Goal: Task Accomplishment & Management: Use online tool/utility

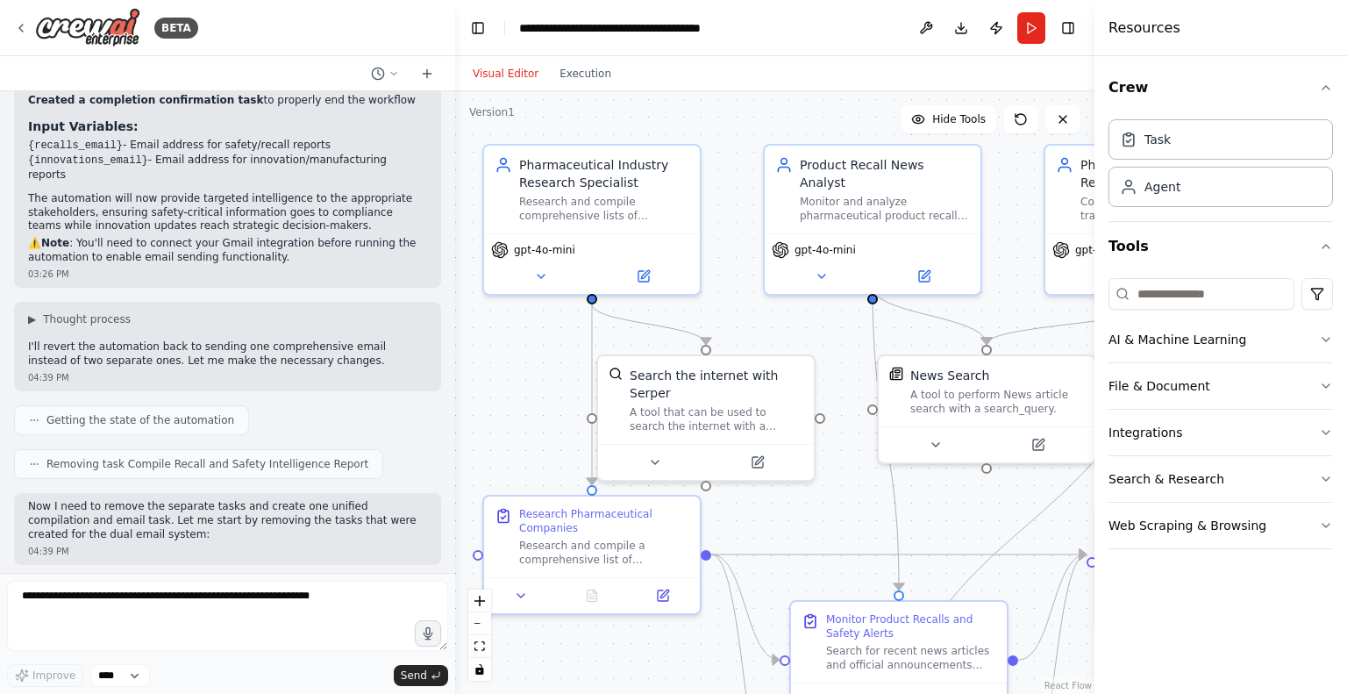
drag, startPoint x: 885, startPoint y: 383, endPoint x: 824, endPoint y: 348, distance: 69.9
click at [824, 348] on div ".deletable-edge-delete-btn { width: 20px; height: 20px; border: 0px solid #ffff…" at bounding box center [774, 392] width 639 height 602
click at [1037, 20] on button "Run" at bounding box center [1031, 28] width 28 height 32
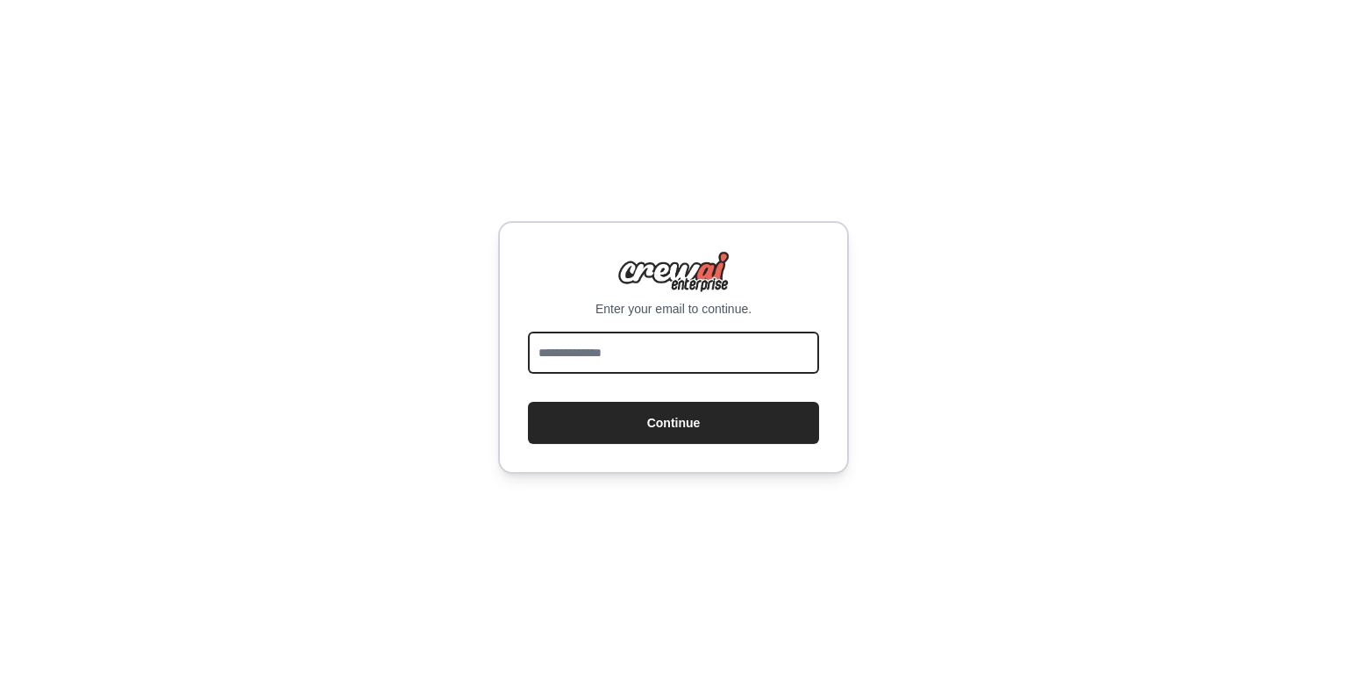
click at [782, 365] on input "email" at bounding box center [673, 352] width 291 height 42
type input "**********"
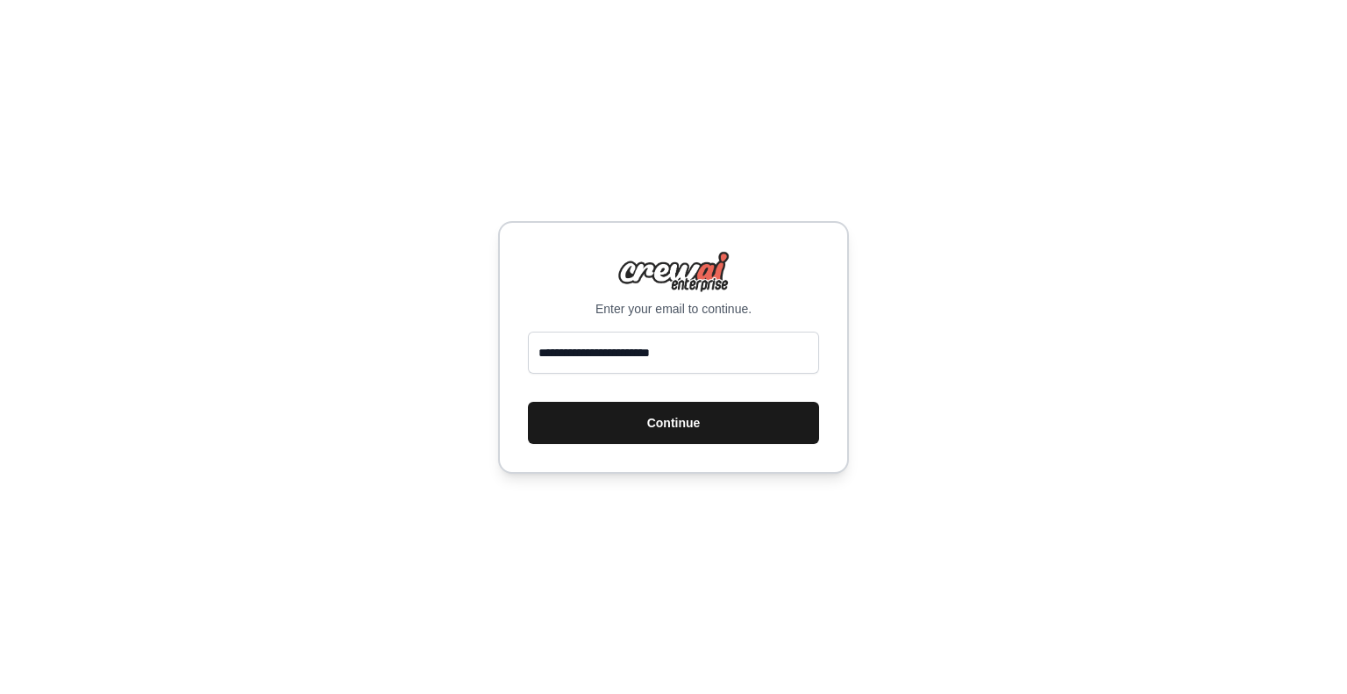
click at [680, 425] on button "Continue" at bounding box center [673, 423] width 291 height 42
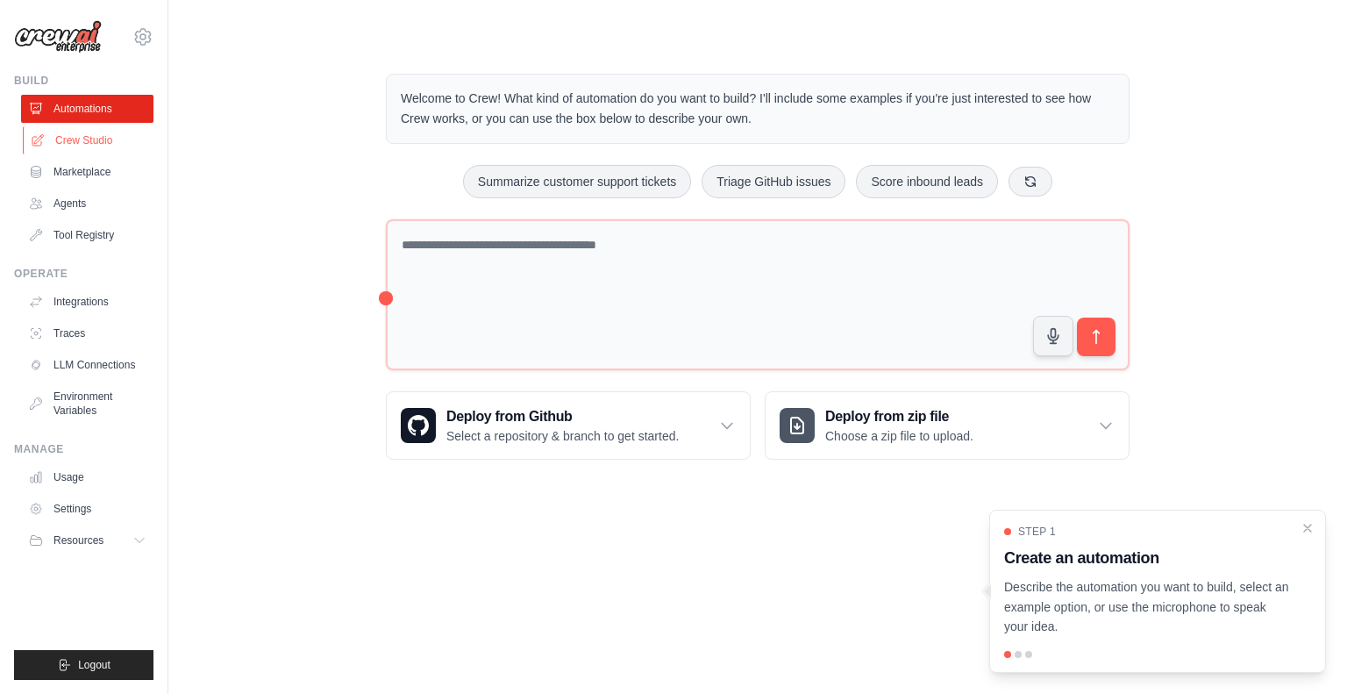
click at [70, 142] on link "Crew Studio" at bounding box center [89, 140] width 132 height 28
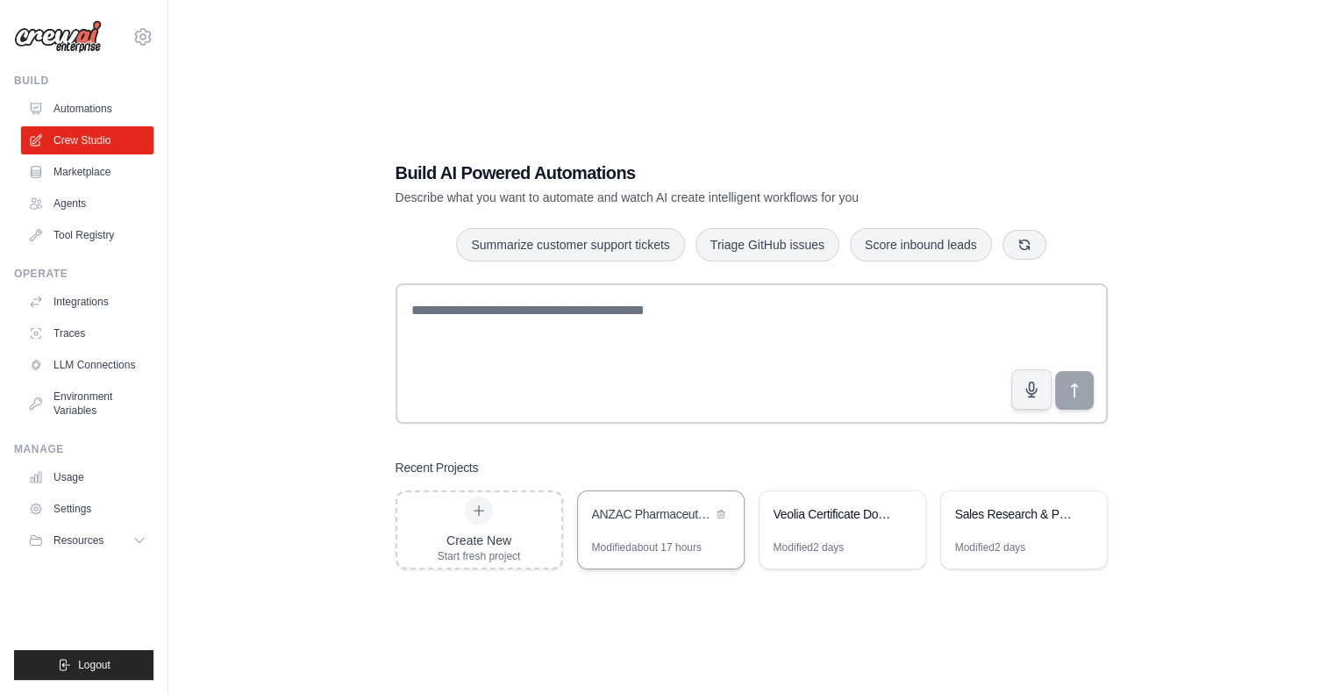
click at [661, 532] on div "ANZAC Pharmaceutical Intelligence Monitor" at bounding box center [661, 515] width 166 height 49
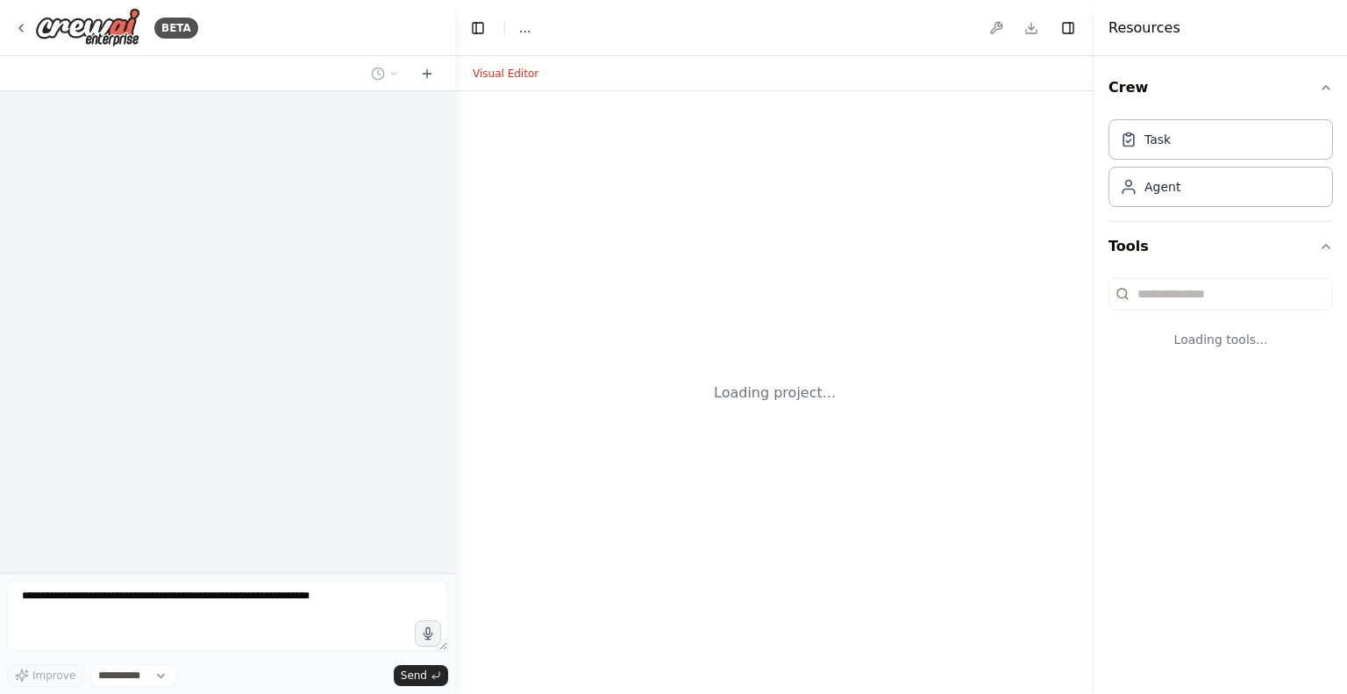
select select "****"
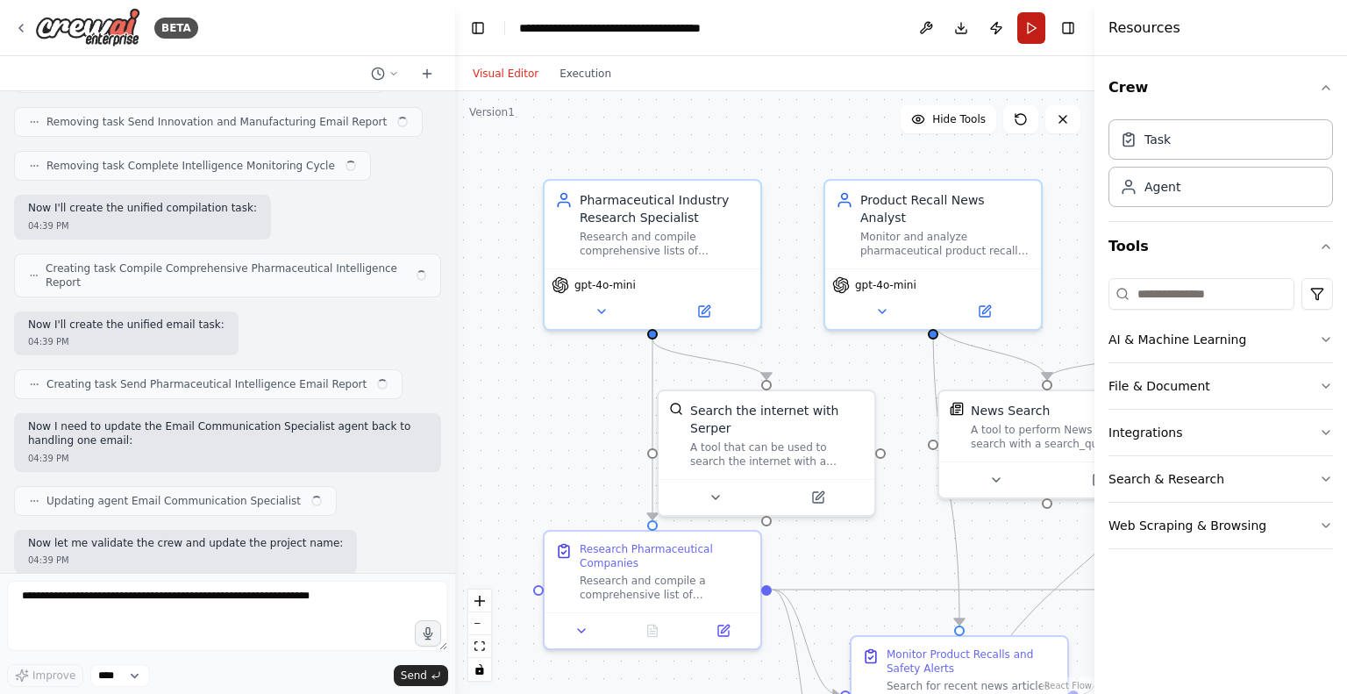
scroll to position [9469, 0]
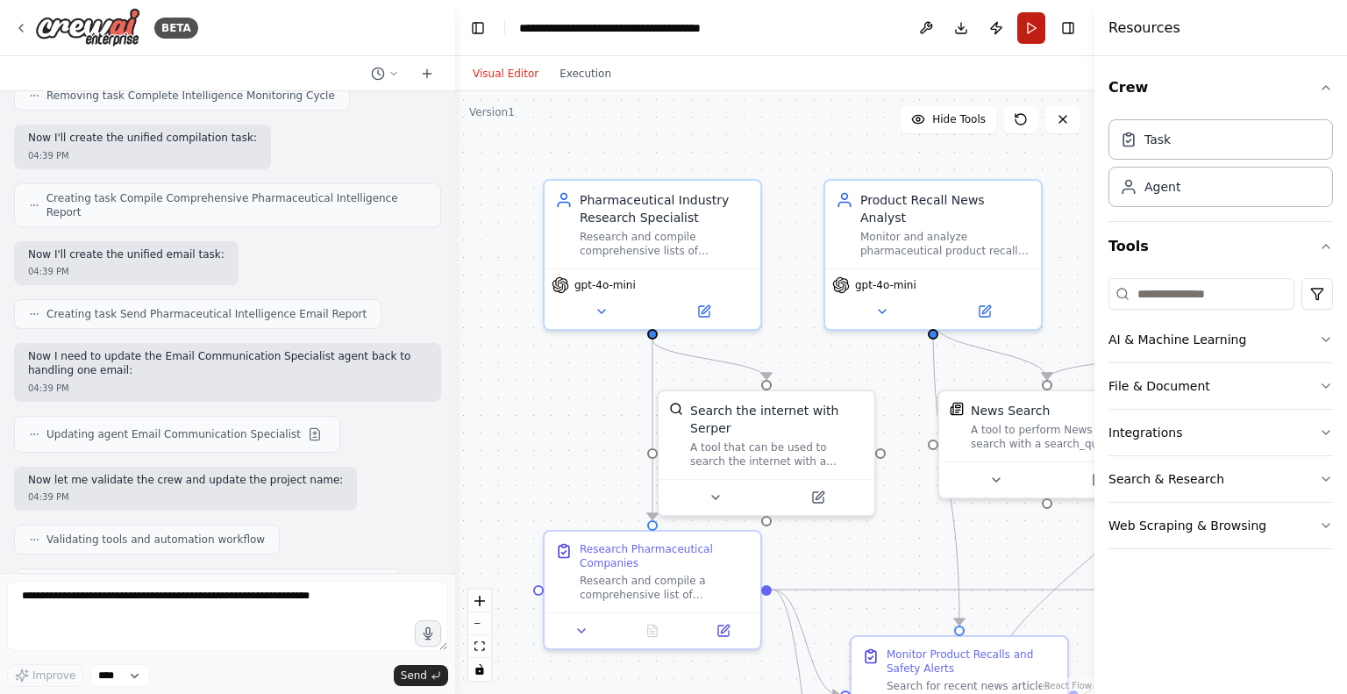
click at [1035, 25] on button "Run" at bounding box center [1031, 28] width 28 height 32
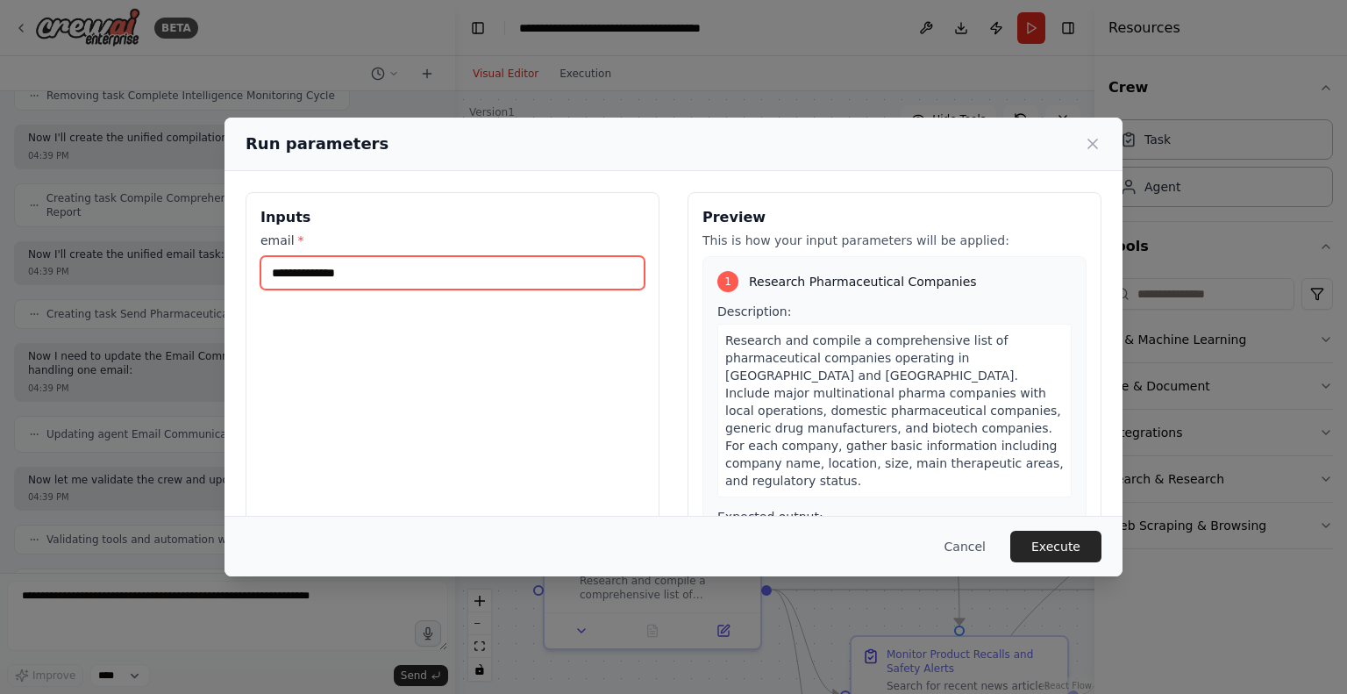
click at [393, 272] on input "email *" at bounding box center [452, 272] width 384 height 33
click at [281, 274] on input "**********" at bounding box center [452, 272] width 384 height 33
type input "**********"
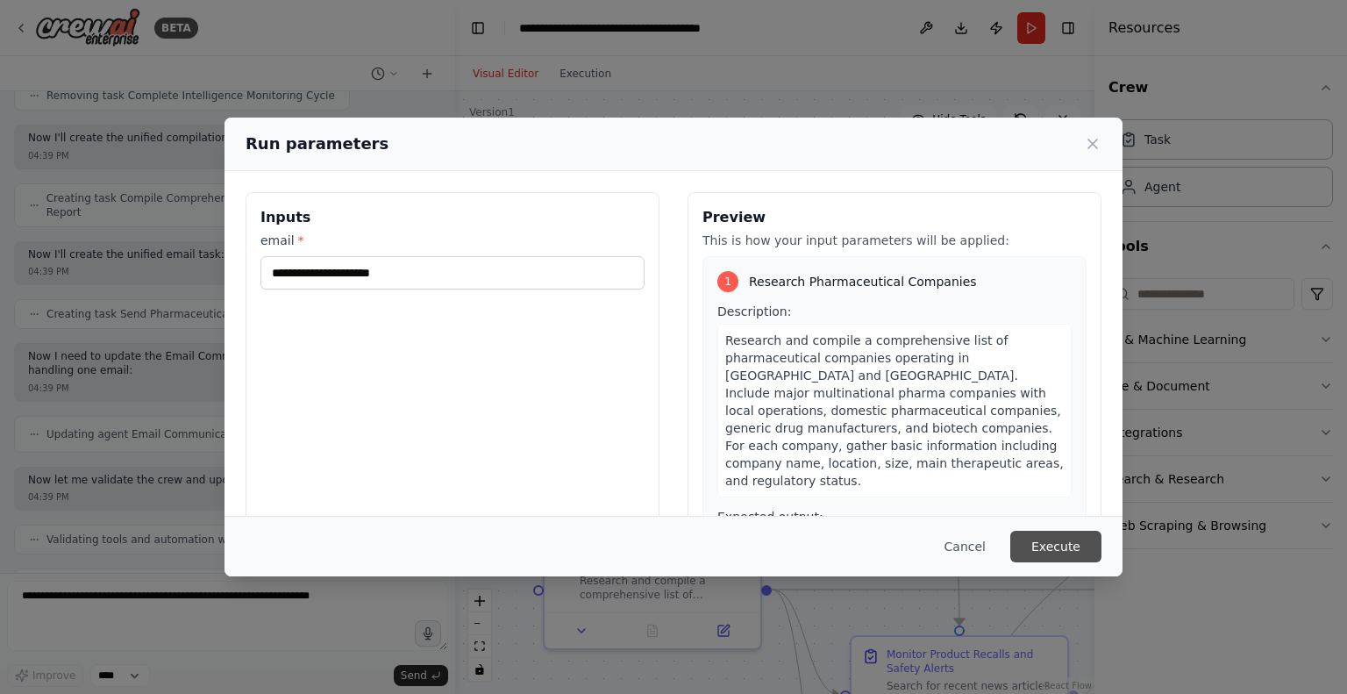
click at [1073, 551] on button "Execute" at bounding box center [1055, 547] width 91 height 32
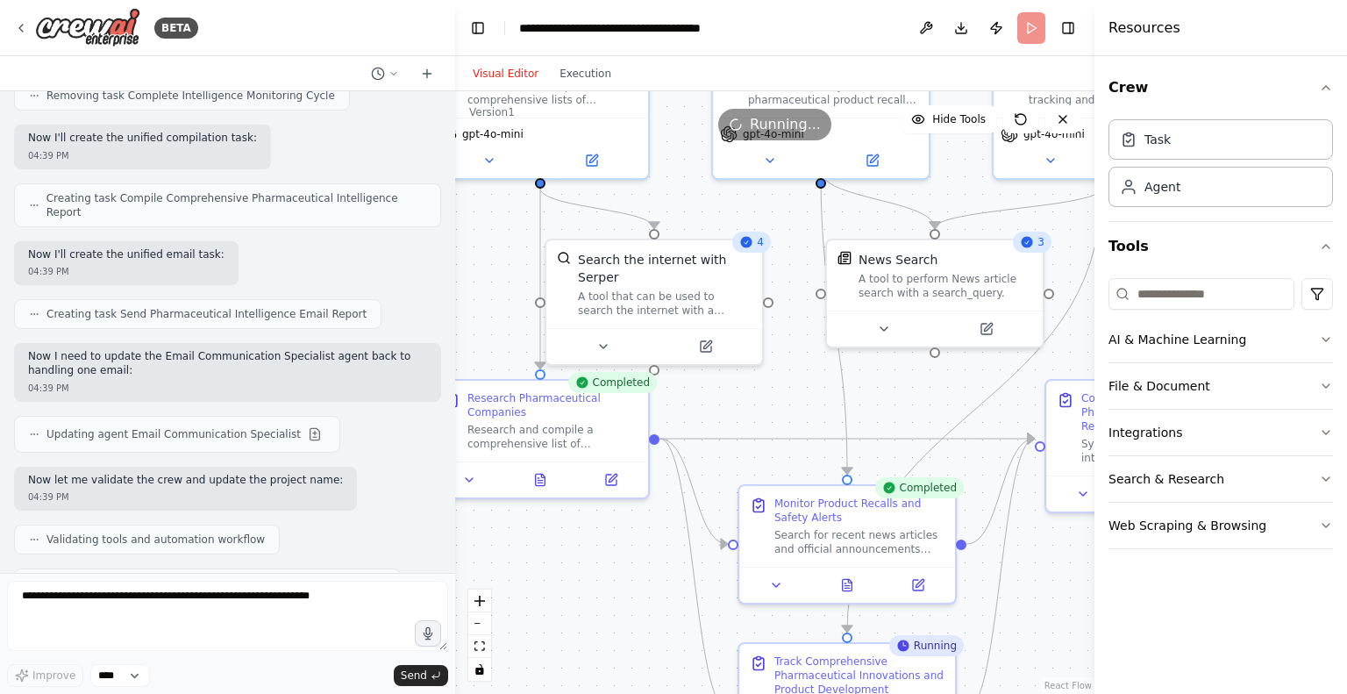
drag, startPoint x: 912, startPoint y: 531, endPoint x: 793, endPoint y: 360, distance: 209.2
click at [793, 360] on div ".deletable-edge-delete-btn { width: 20px; height: 20px; border: 0px solid #ffff…" at bounding box center [774, 392] width 639 height 602
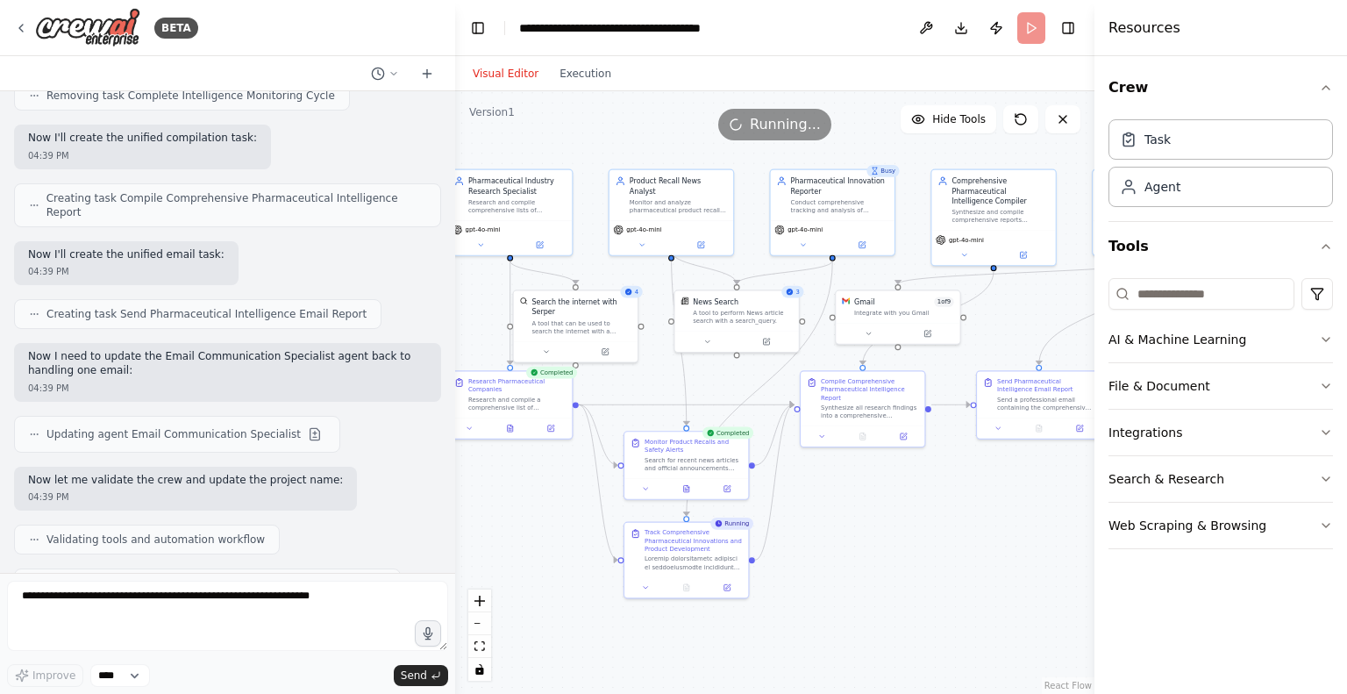
drag, startPoint x: 935, startPoint y: 522, endPoint x: 809, endPoint y: 517, distance: 125.5
click at [799, 525] on div ".deletable-edge-delete-btn { width: 20px; height: 20px; border: 0px solid #ffff…" at bounding box center [774, 392] width 639 height 602
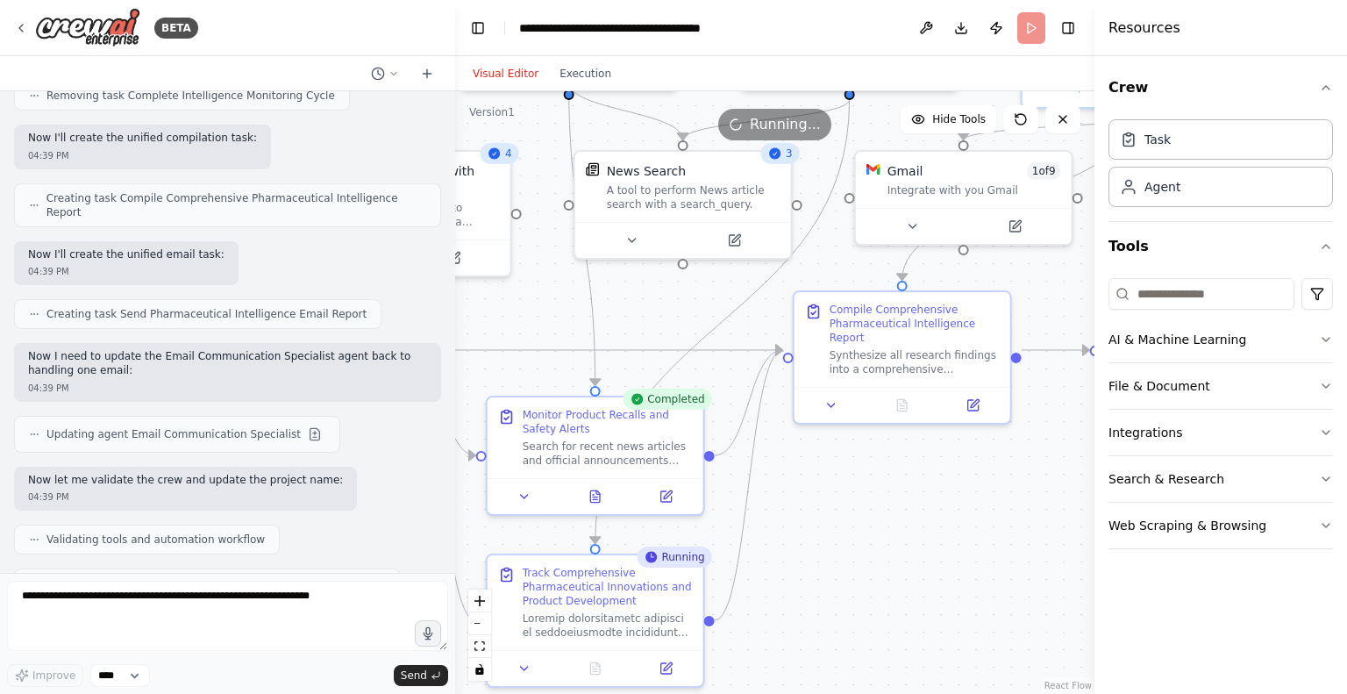
drag, startPoint x: 823, startPoint y: 458, endPoint x: 823, endPoint y: 496, distance: 38.6
click at [823, 496] on div ".deletable-edge-delete-btn { width: 20px; height: 20px; border: 0px solid #ffff…" at bounding box center [774, 392] width 639 height 602
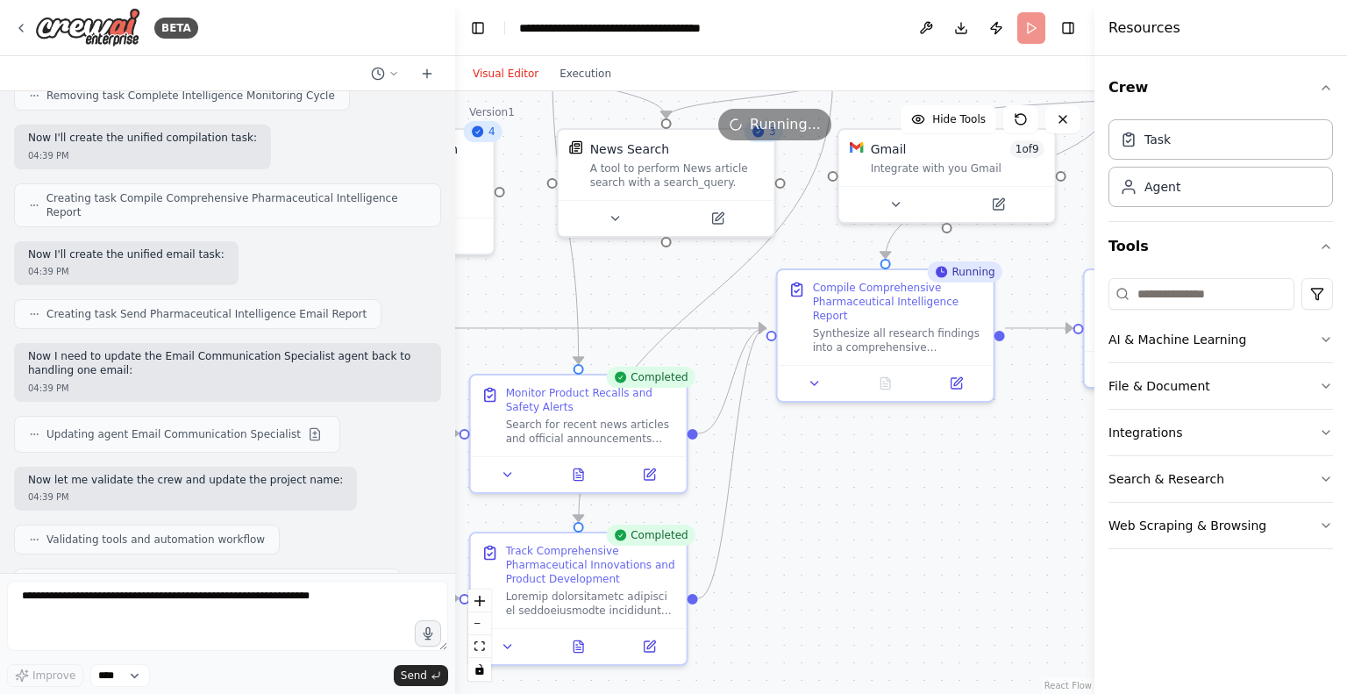
drag, startPoint x: 936, startPoint y: 545, endPoint x: 922, endPoint y: 485, distance: 61.5
click at [918, 494] on div ".deletable-edge-delete-btn { width: 20px; height: 20px; border: 0px solid #ffff…" at bounding box center [774, 392] width 639 height 602
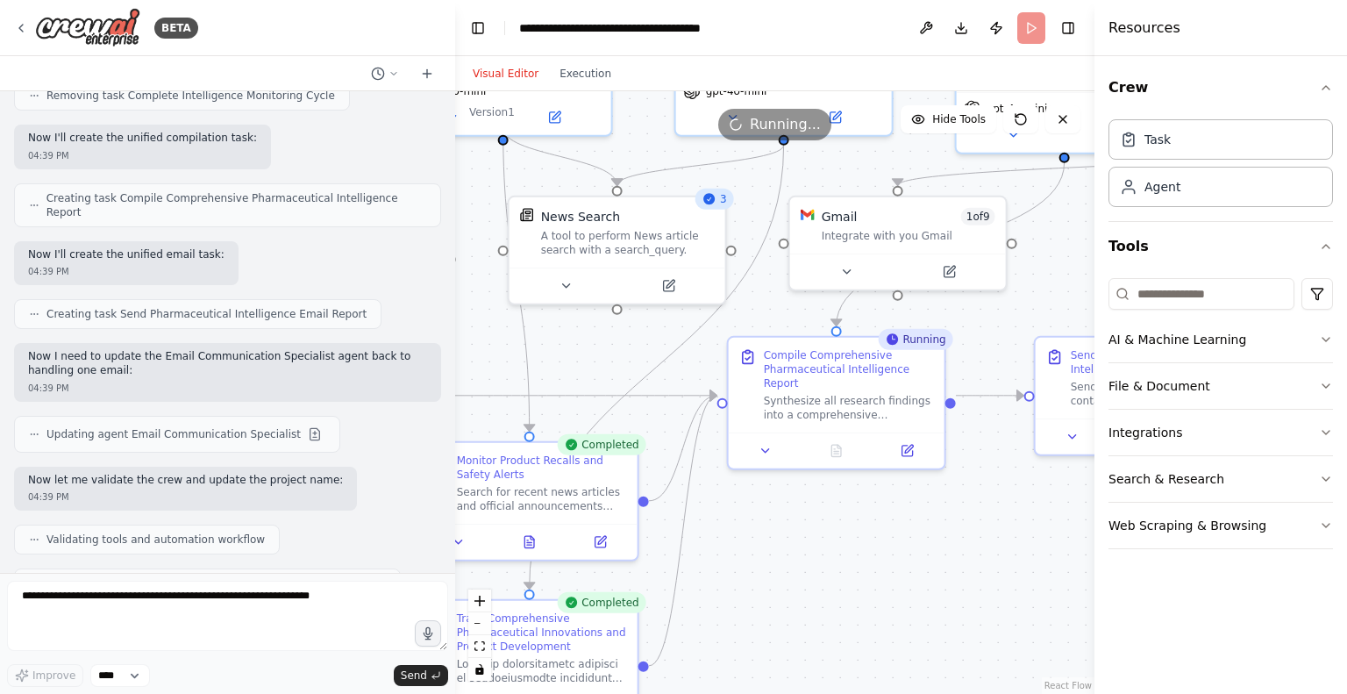
drag, startPoint x: 926, startPoint y: 481, endPoint x: 880, endPoint y: 556, distance: 87.8
click at [880, 556] on div ".deletable-edge-delete-btn { width: 20px; height: 20px; border: 0px solid #ffff…" at bounding box center [774, 392] width 639 height 602
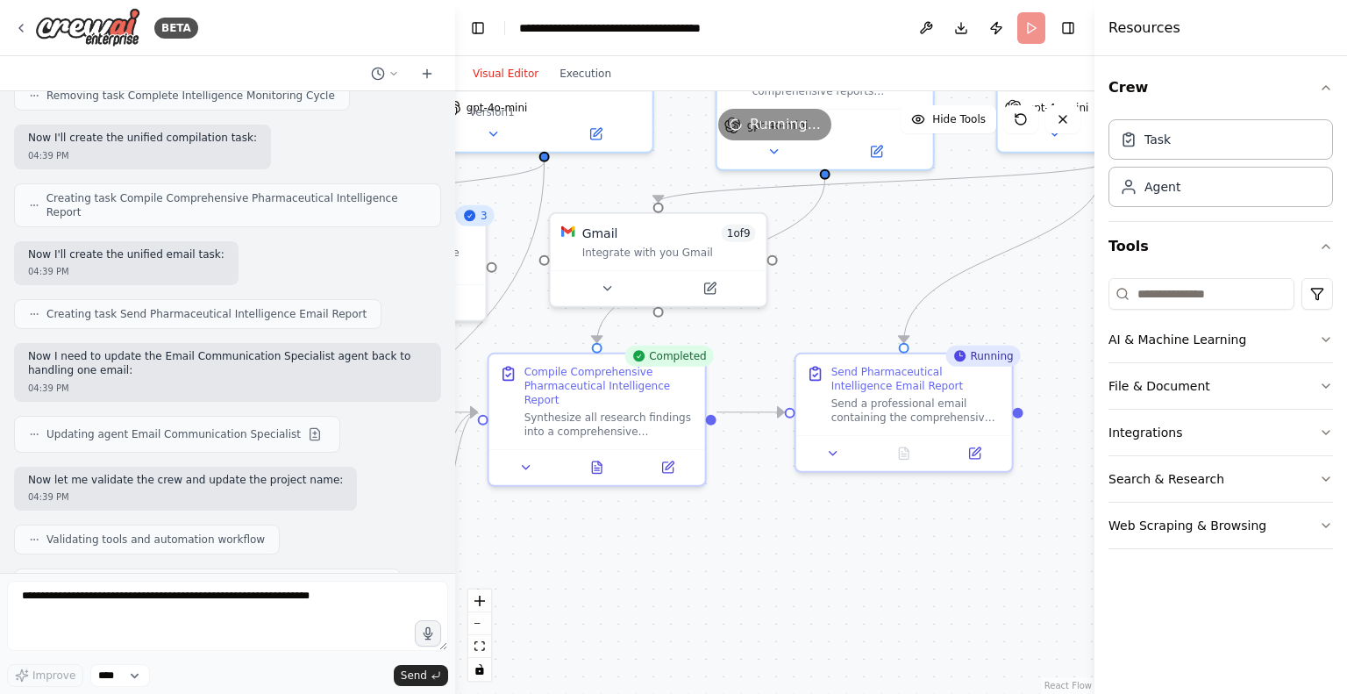
drag, startPoint x: 958, startPoint y: 557, endPoint x: 718, endPoint y: 573, distance: 240.0
click at [718, 573] on div ".deletable-edge-delete-btn { width: 20px; height: 20px; border: 0px solid #ffff…" at bounding box center [774, 392] width 639 height 602
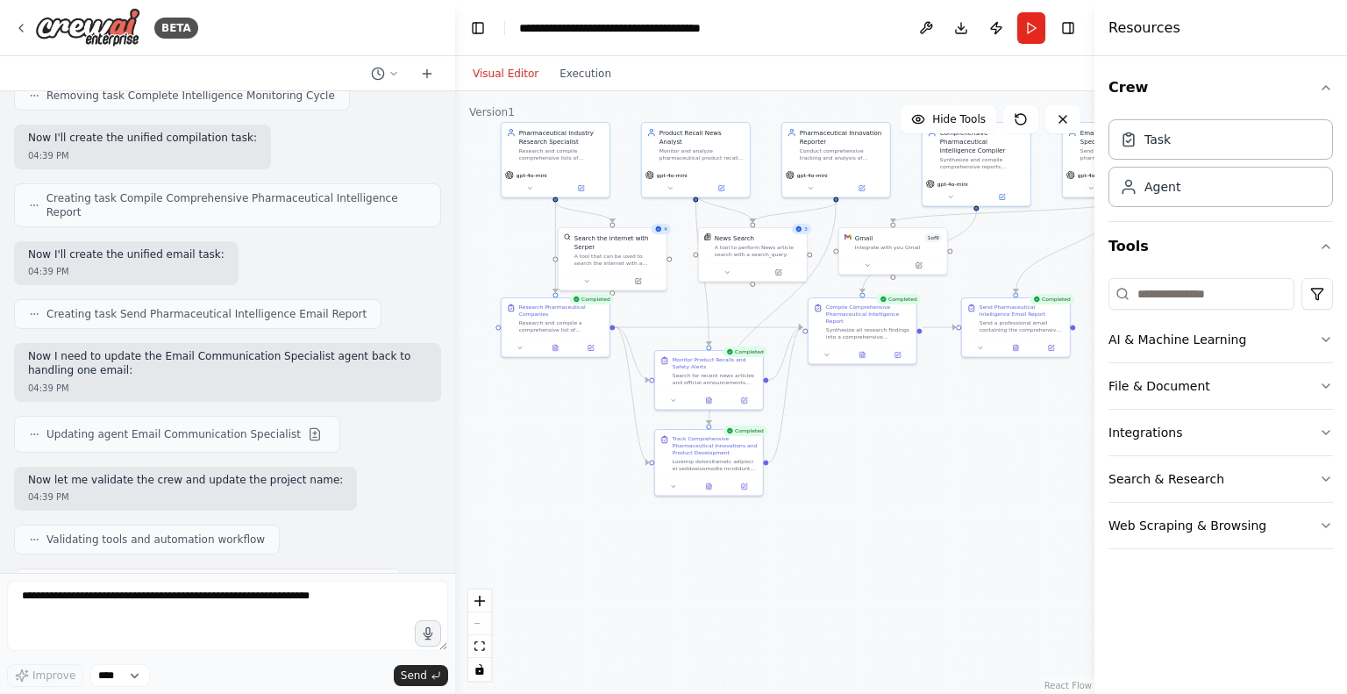
drag, startPoint x: 941, startPoint y: 565, endPoint x: 1094, endPoint y: 425, distance: 207.3
click at [1094, 425] on div "BETA Create an automation that does the followin scarpes the internet to find n…" at bounding box center [673, 347] width 1347 height 694
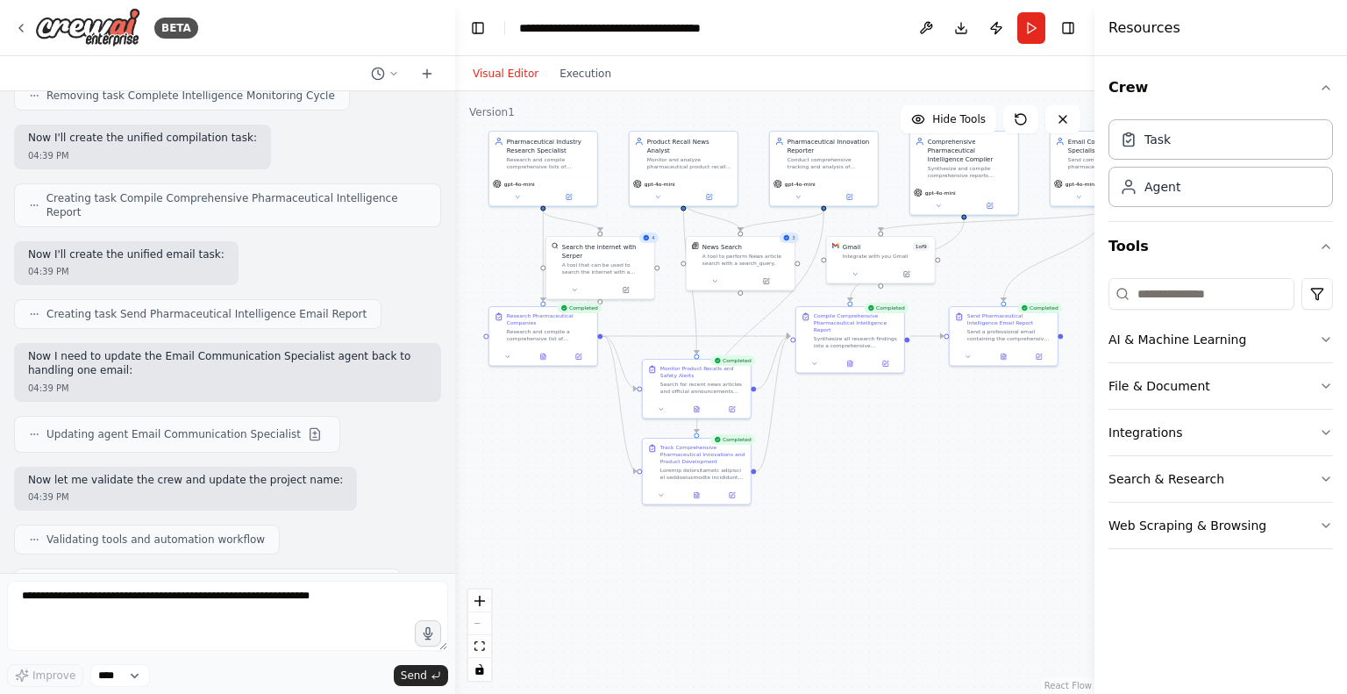
drag, startPoint x: 972, startPoint y: 446, endPoint x: 907, endPoint y: 474, distance: 70.7
click at [907, 474] on div ".deletable-edge-delete-btn { width: 20px; height: 20px; border: 0px solid #ffff…" at bounding box center [774, 392] width 639 height 602
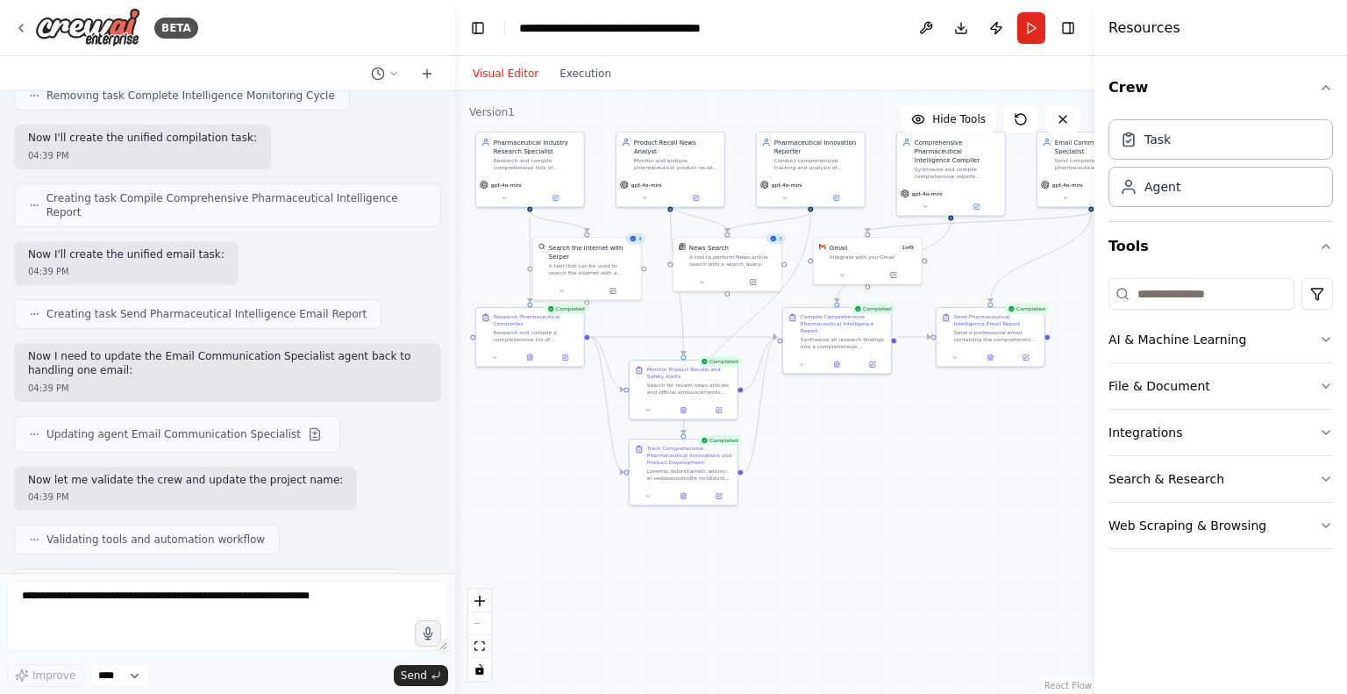
drag, startPoint x: 866, startPoint y: 543, endPoint x: 905, endPoint y: 524, distance: 42.8
click at [905, 524] on div ".deletable-edge-delete-btn { width: 20px; height: 20px; border: 0px solid #ffff…" at bounding box center [774, 392] width 639 height 602
click at [872, 466] on div ".deletable-edge-delete-btn { width: 20px; height: 20px; border: 0px solid #ffff…" at bounding box center [774, 392] width 639 height 602
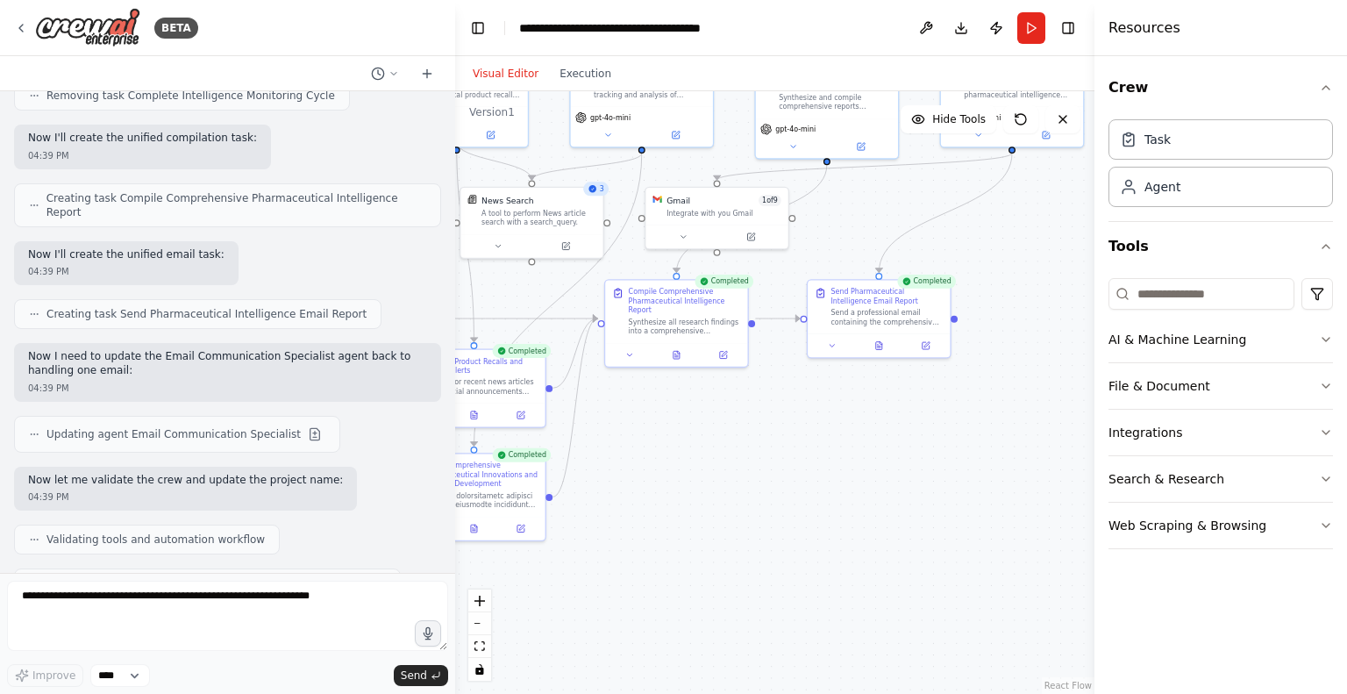
drag, startPoint x: 823, startPoint y: 424, endPoint x: 730, endPoint y: 411, distance: 93.9
click at [730, 411] on div ".deletable-edge-delete-btn { width: 20px; height: 20px; border: 0px solid #ffff…" at bounding box center [774, 392] width 639 height 602
click at [878, 348] on button at bounding box center [878, 344] width 49 height 14
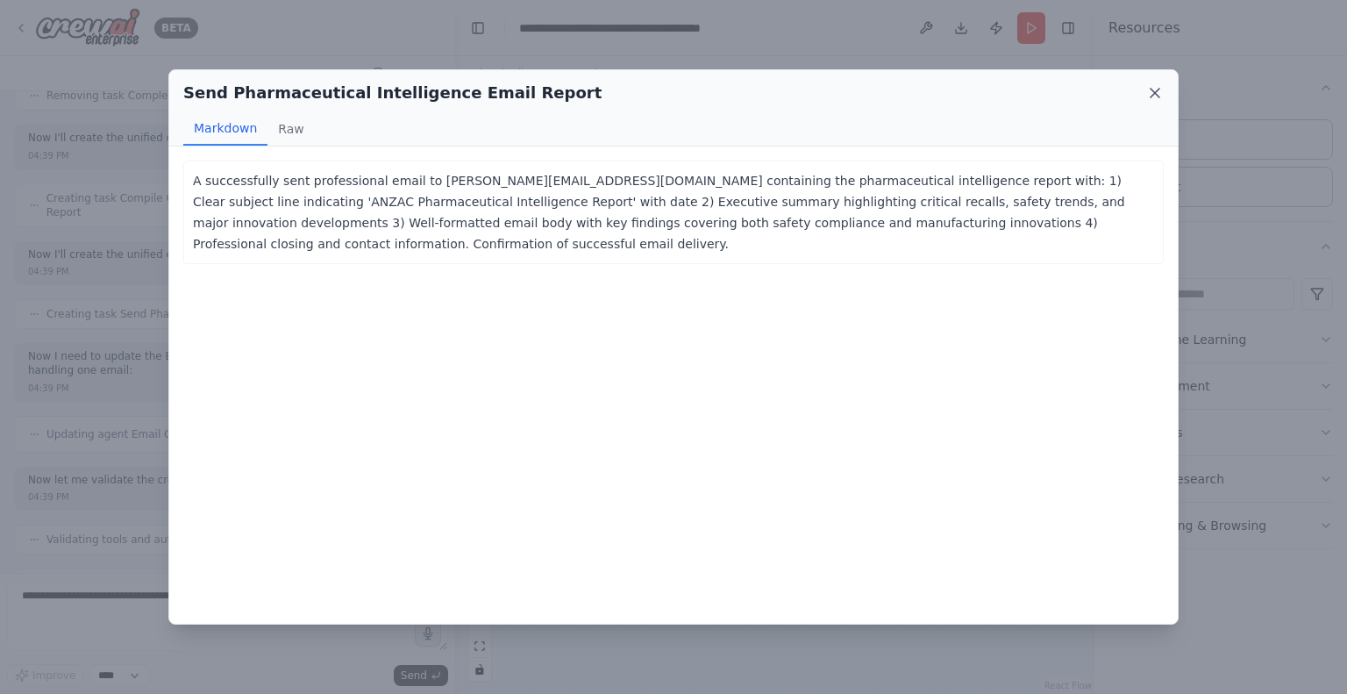
click at [1161, 94] on icon at bounding box center [1155, 93] width 18 height 18
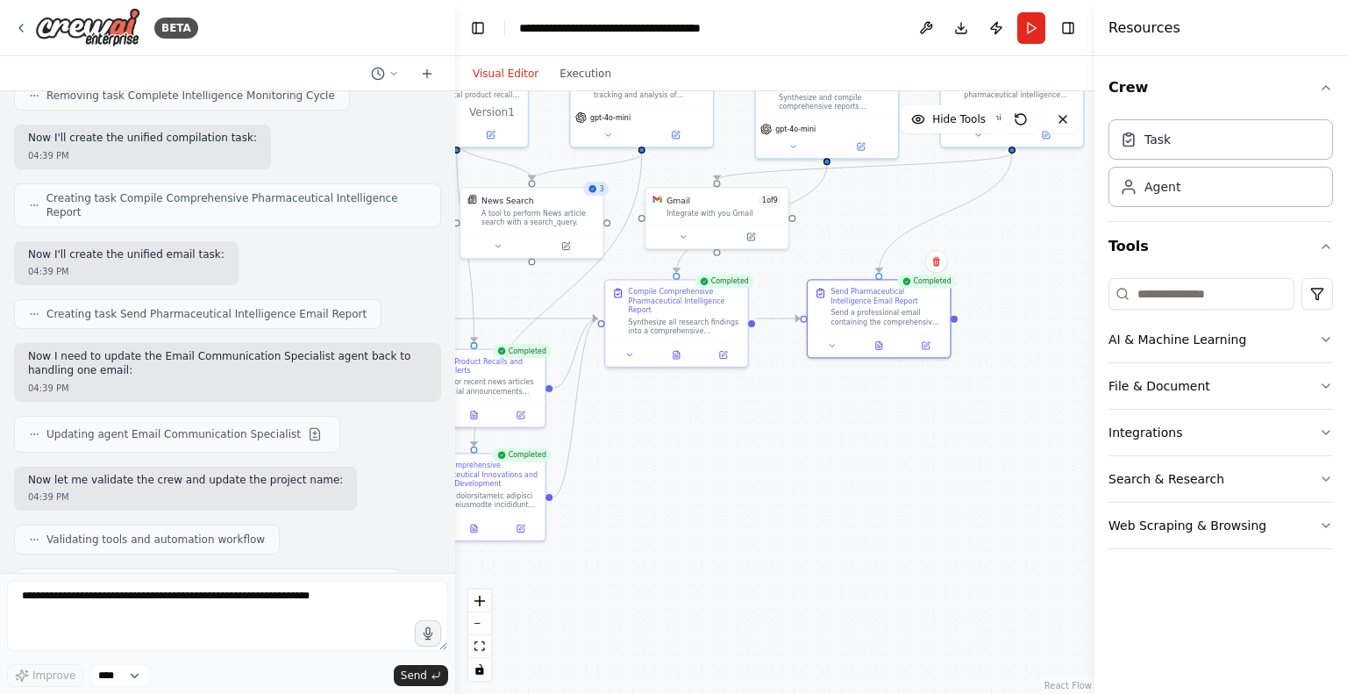
drag, startPoint x: 912, startPoint y: 475, endPoint x: 1003, endPoint y: 464, distance: 91.9
click at [1003, 464] on div ".deletable-edge-delete-btn { width: 20px; height: 20px; border: 0px solid #ffff…" at bounding box center [774, 392] width 639 height 602
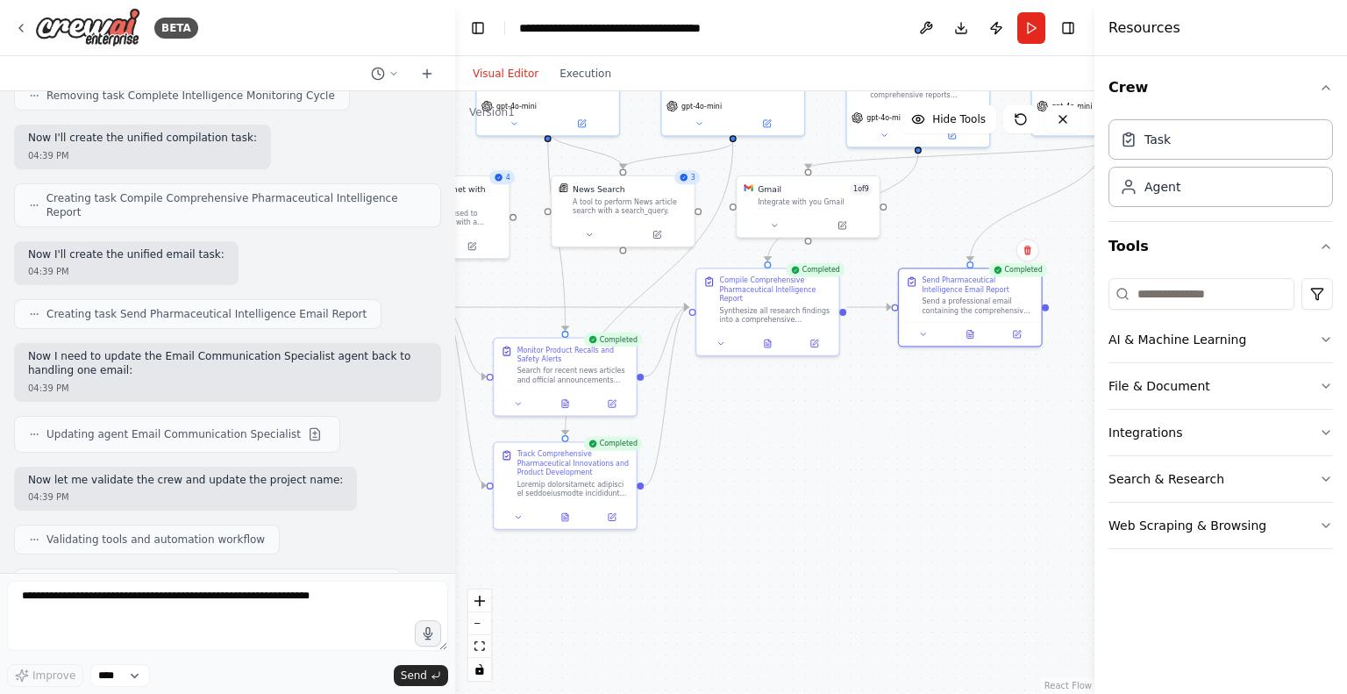
click at [845, 532] on div ".deletable-edge-delete-btn { width: 20px; height: 20px; border: 0px solid #ffff…" at bounding box center [774, 392] width 639 height 602
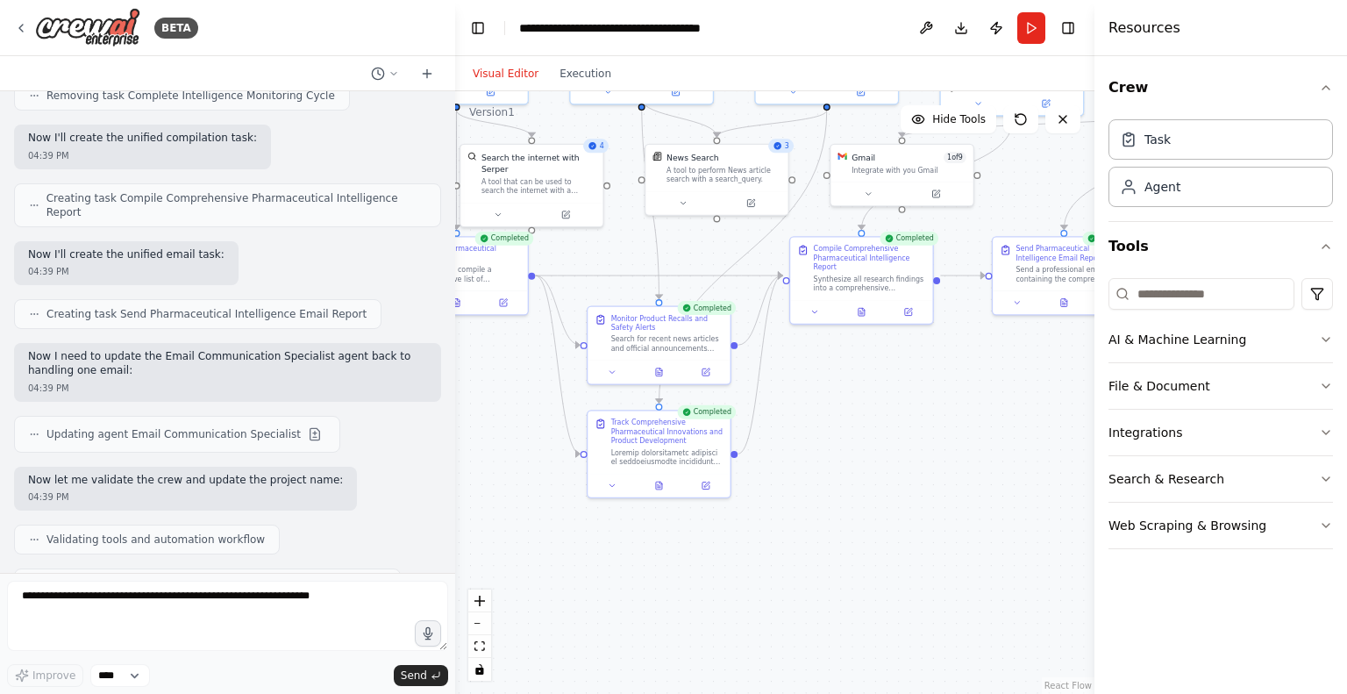
drag, startPoint x: 873, startPoint y: 492, endPoint x: 967, endPoint y: 460, distance: 99.0
click at [967, 460] on div ".deletable-edge-delete-btn { width: 20px; height: 20px; border: 0px solid #ffff…" at bounding box center [774, 392] width 639 height 602
click at [659, 486] on icon at bounding box center [659, 484] width 6 height 8
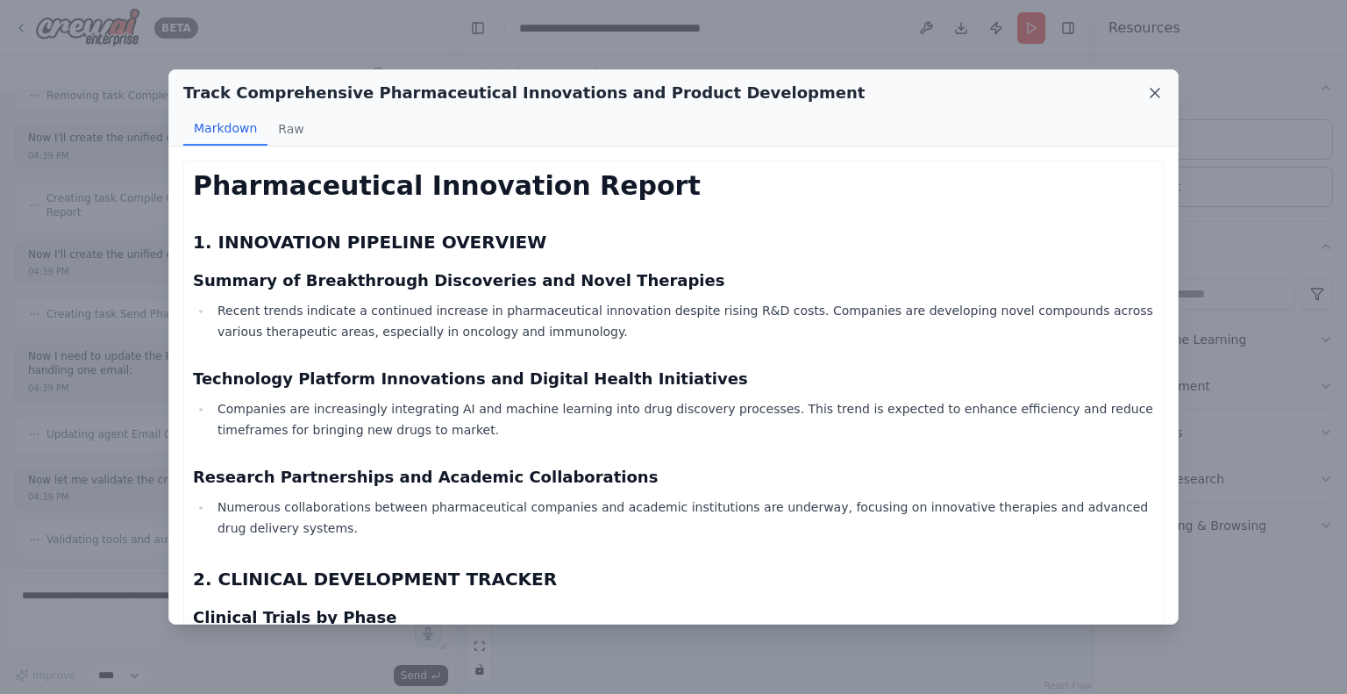
click at [1154, 93] on icon at bounding box center [1154, 93] width 9 height 9
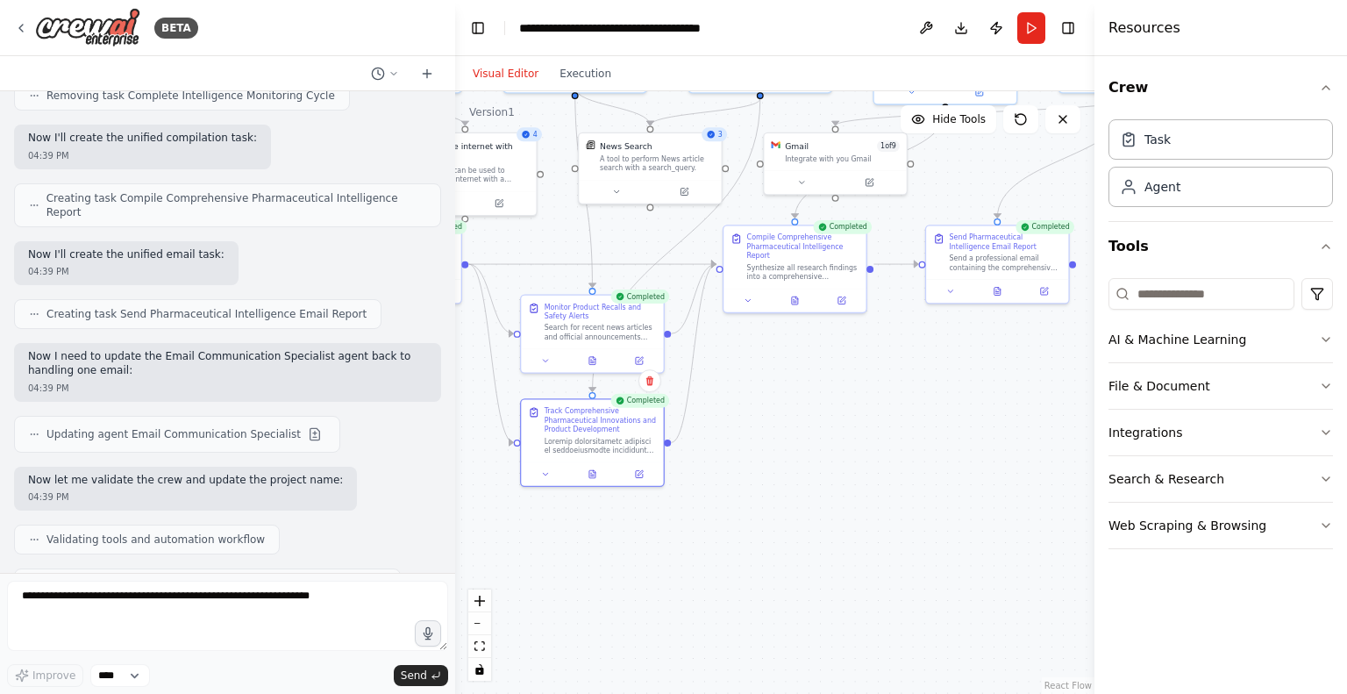
drag, startPoint x: 908, startPoint y: 459, endPoint x: 842, endPoint y: 448, distance: 67.6
click at [842, 448] on div ".deletable-edge-delete-btn { width: 20px; height: 20px; border: 0px solid #ffff…" at bounding box center [774, 392] width 639 height 602
click at [796, 295] on icon at bounding box center [795, 299] width 6 height 8
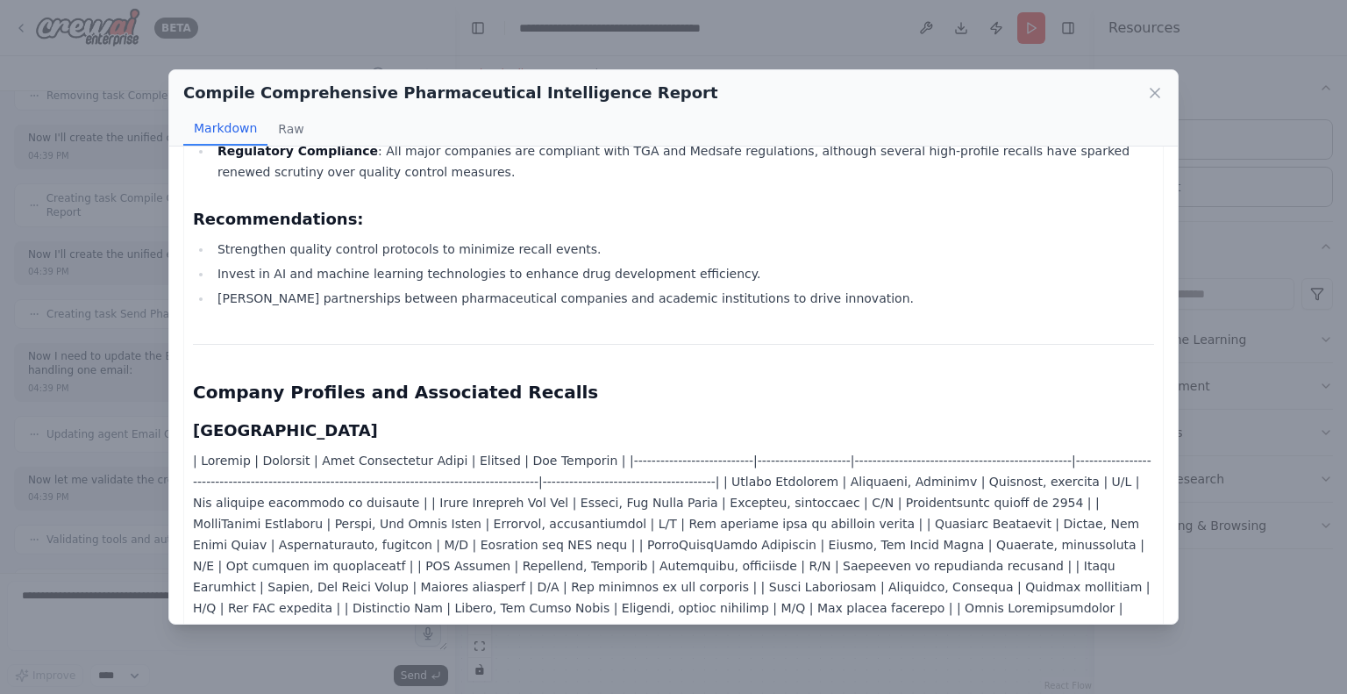
scroll to position [351, 0]
click at [1156, 94] on icon at bounding box center [1154, 93] width 9 height 9
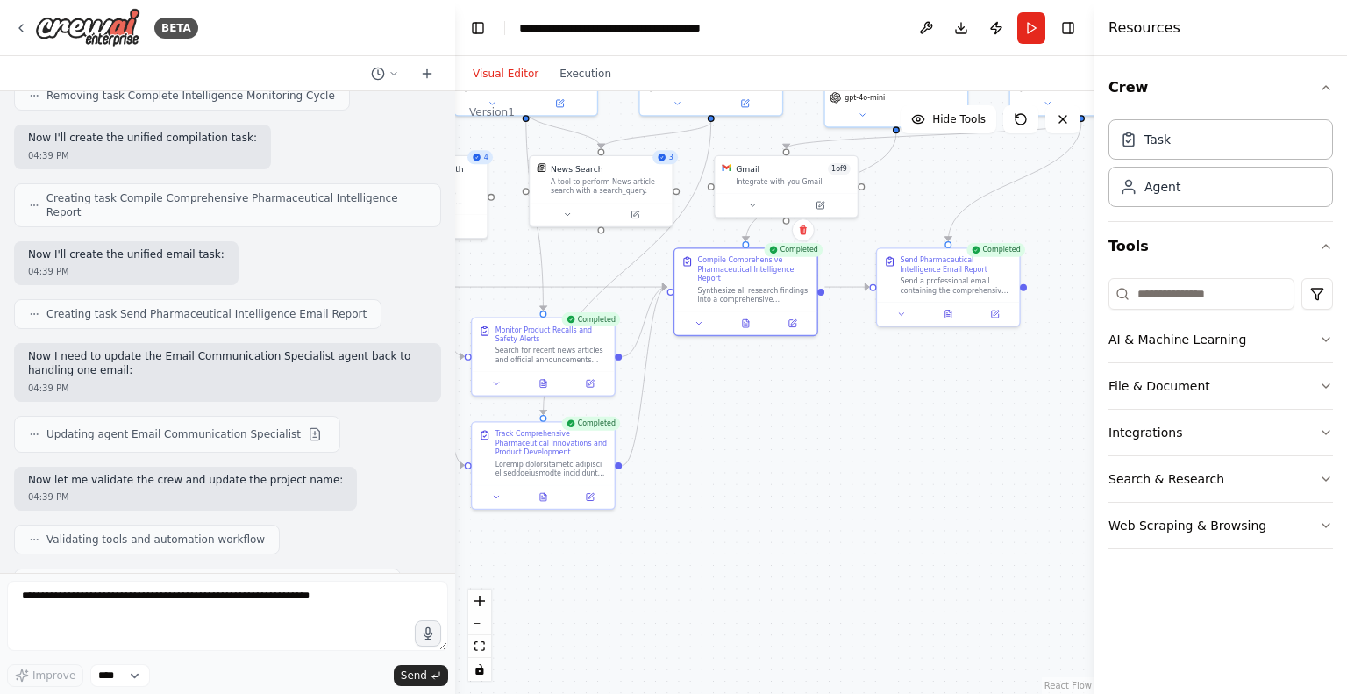
drag, startPoint x: 887, startPoint y: 401, endPoint x: 821, endPoint y: 424, distance: 70.7
click at [821, 424] on div ".deletable-edge-delete-btn { width: 20px; height: 20px; border: 0px solid #ffff…" at bounding box center [774, 392] width 639 height 602
